Goal: Register for event/course

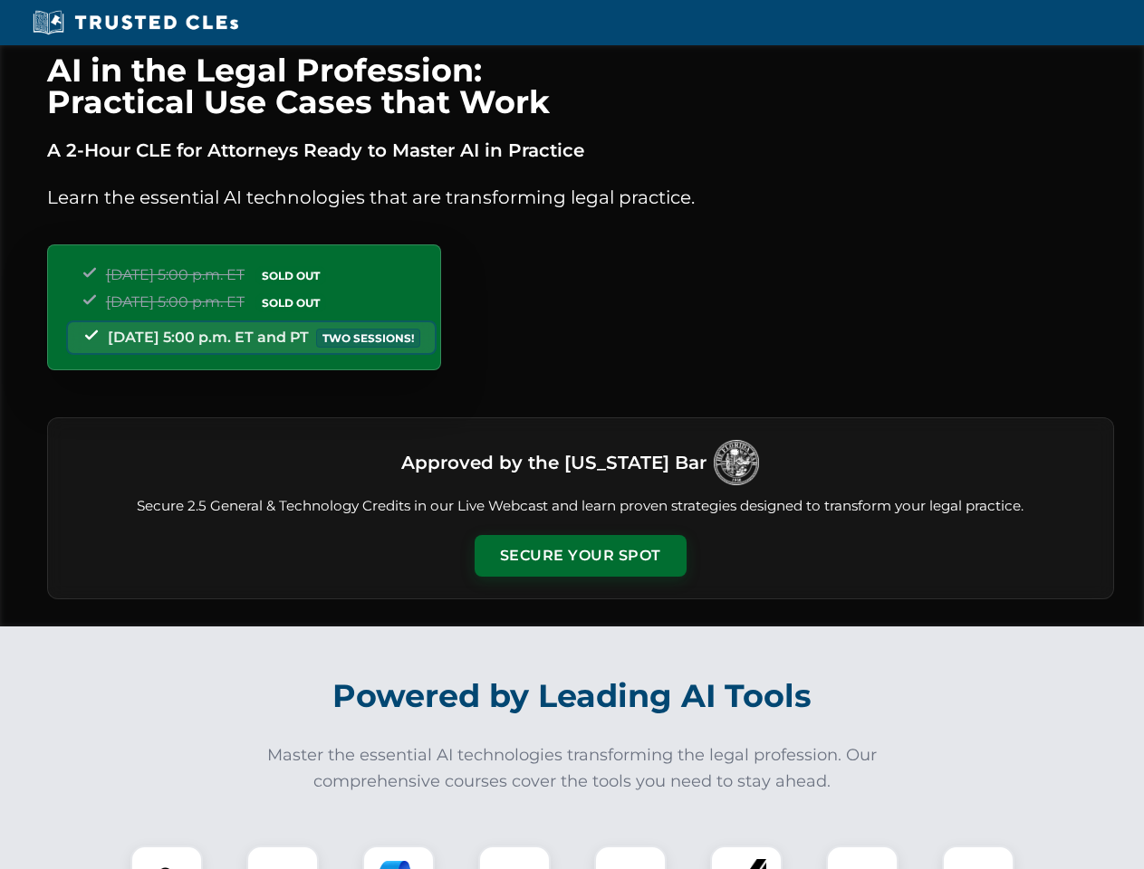
click at [579, 556] on button "Secure Your Spot" at bounding box center [580, 556] width 212 height 42
click at [167, 857] on img at bounding box center [166, 882] width 53 height 53
click at [282, 857] on div at bounding box center [282, 882] width 72 height 72
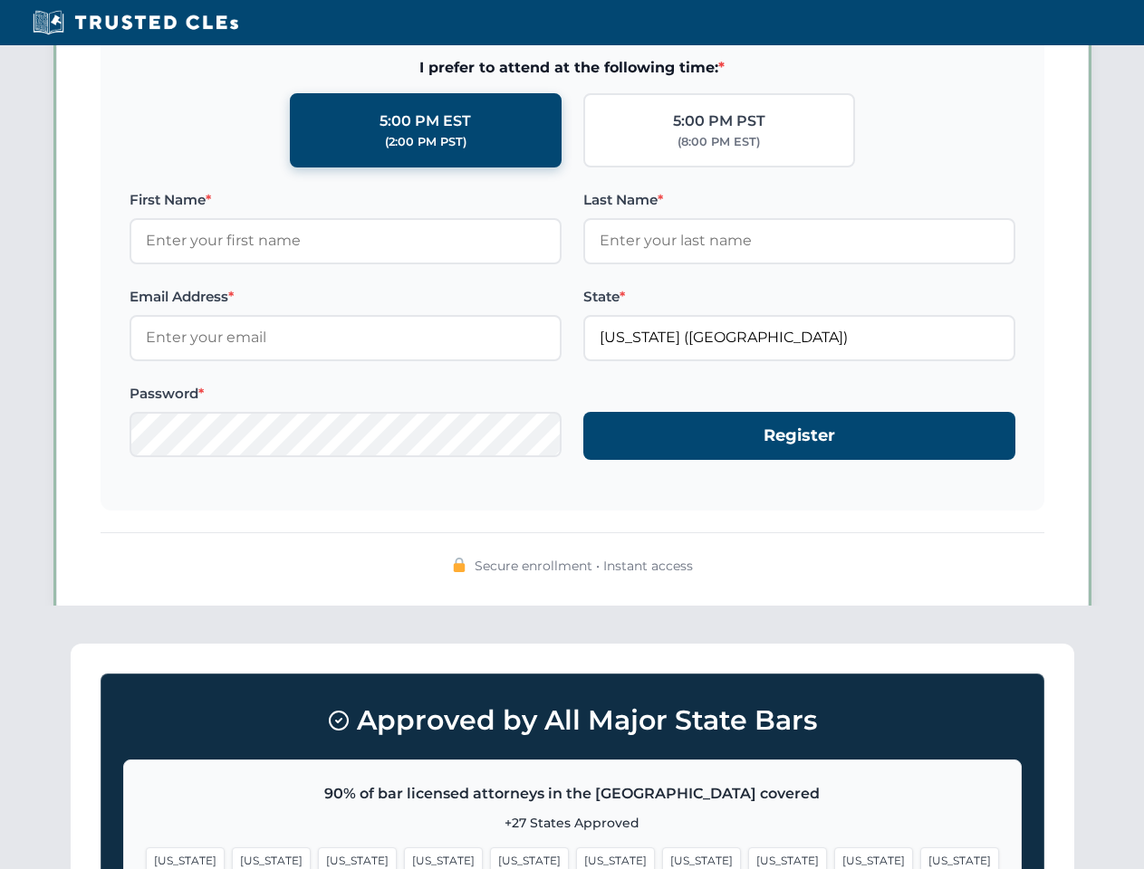
click at [834, 857] on span "[US_STATE]" at bounding box center [873, 860] width 79 height 26
